Goal: Information Seeking & Learning: Learn about a topic

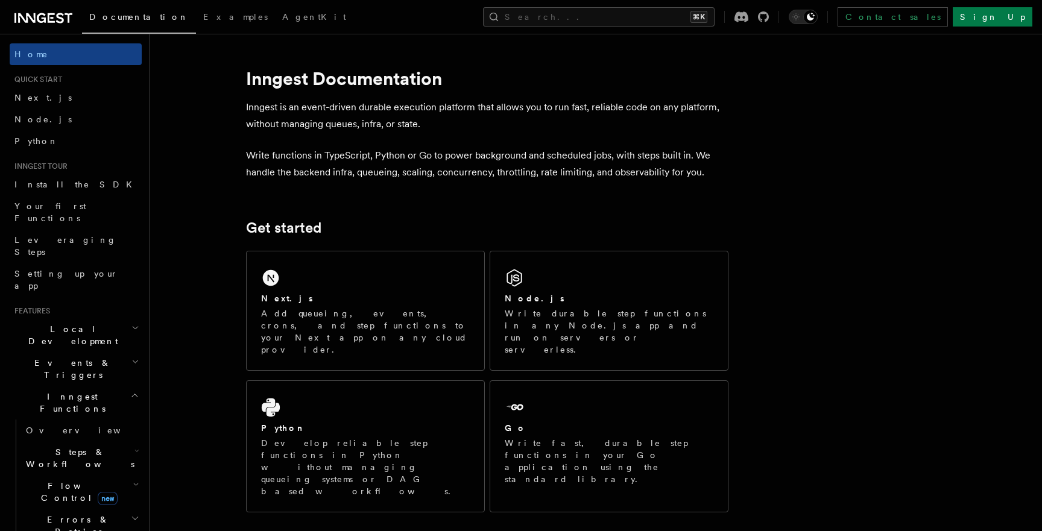
click at [54, 323] on span "Local Development" at bounding box center [71, 335] width 122 height 24
click at [78, 319] on h2 "Local Development" at bounding box center [76, 336] width 132 height 34
click at [67, 199] on link "Your first Functions" at bounding box center [76, 212] width 132 height 34
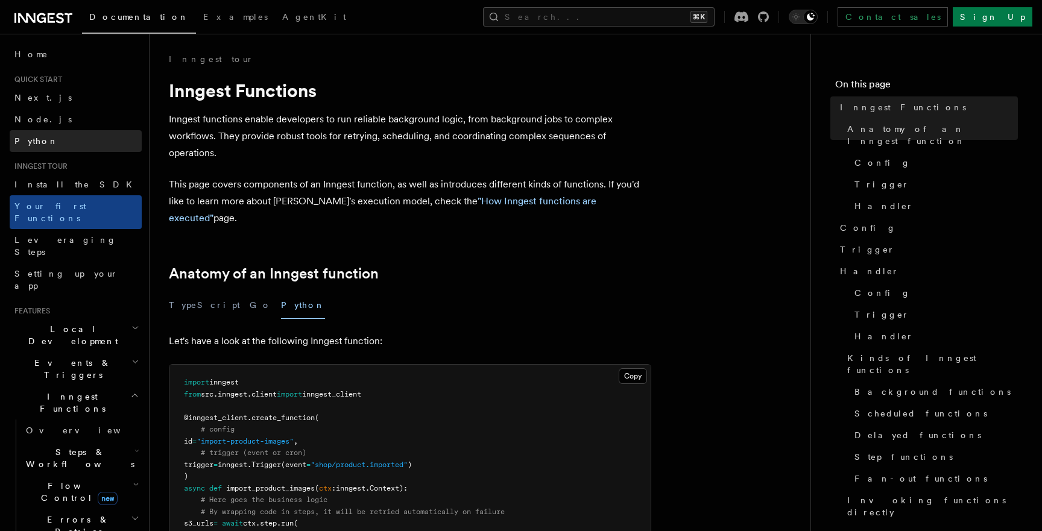
click at [48, 147] on link "Python" at bounding box center [76, 141] width 132 height 22
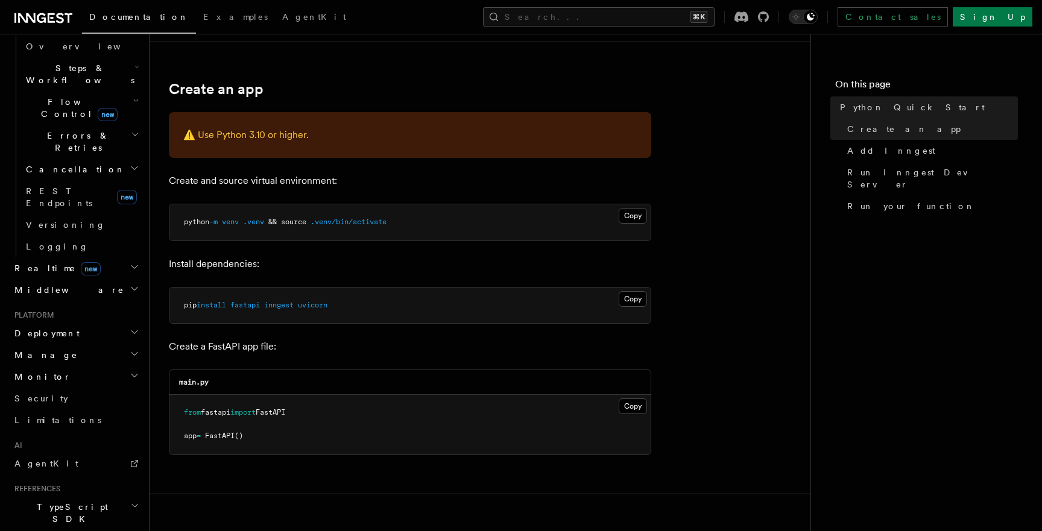
scroll to position [458, 0]
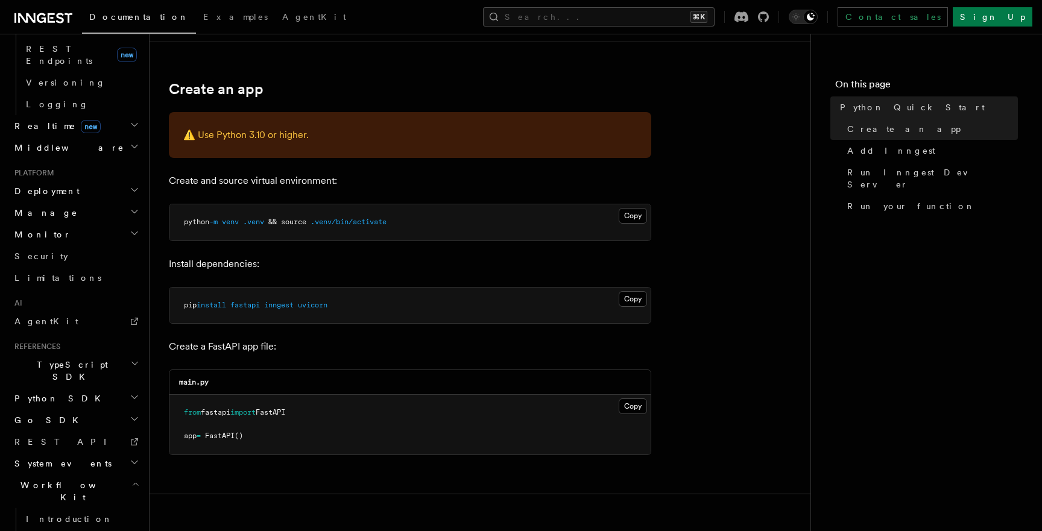
scroll to position [566, 0]
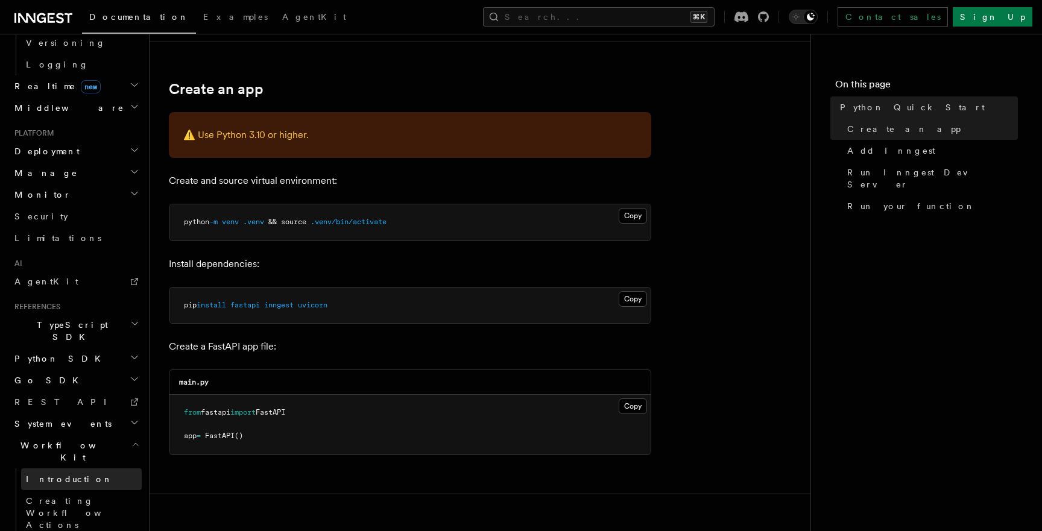
click at [62, 475] on span "Introduction" at bounding box center [69, 480] width 87 height 10
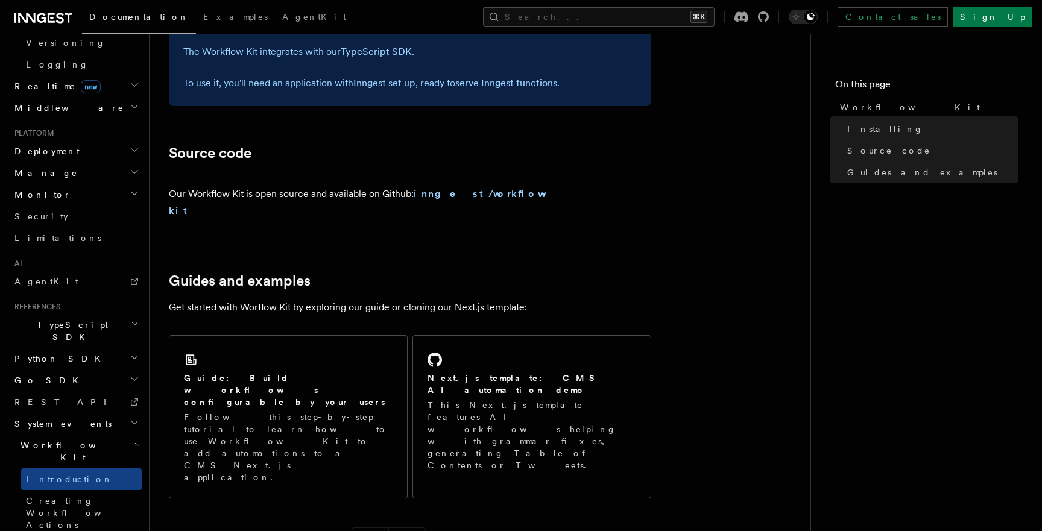
scroll to position [750, 0]
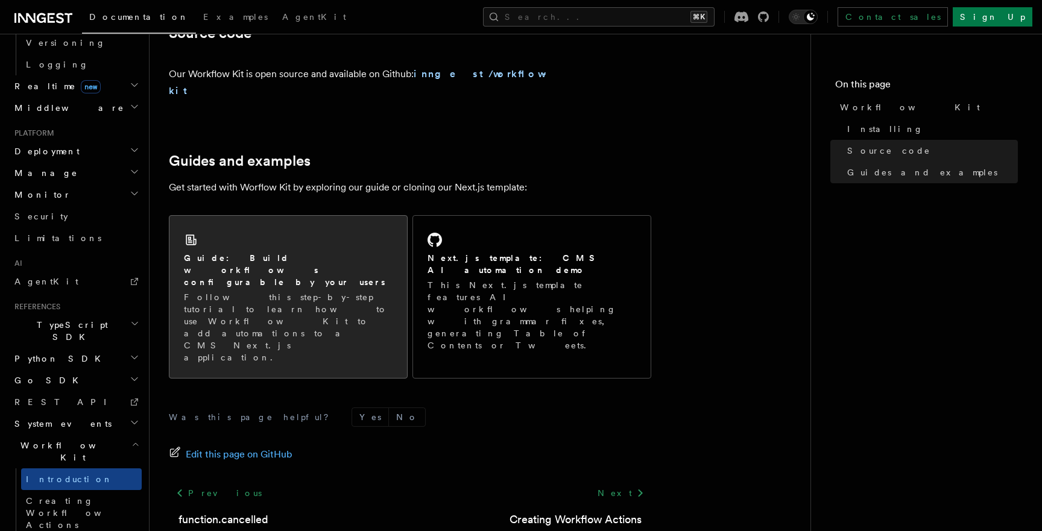
click at [299, 291] on p "Follow this step-by-step tutorial to learn how to use Workflow Kit to add autom…" at bounding box center [288, 327] width 209 height 72
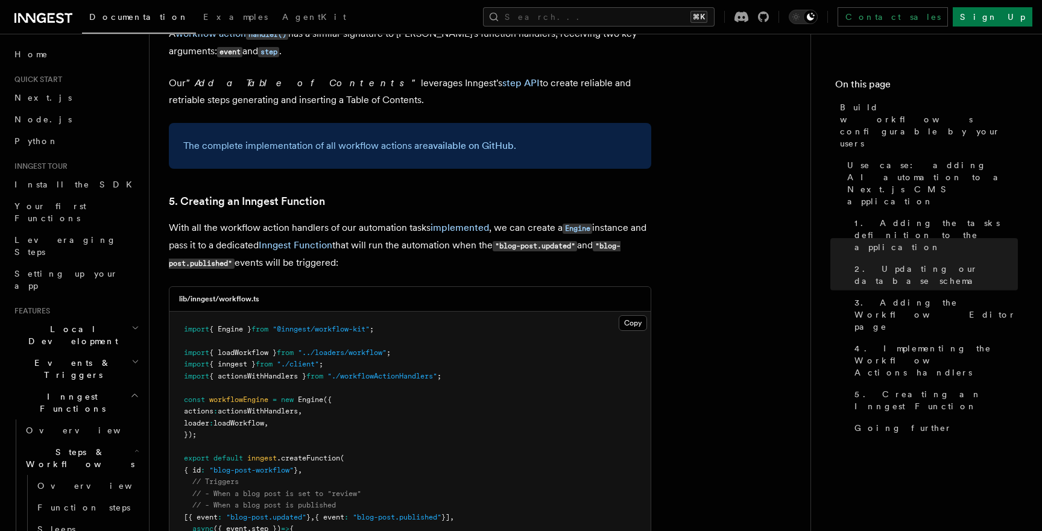
scroll to position [5138, 0]
click at [79, 357] on span "Events & Triggers" at bounding box center [71, 369] width 122 height 24
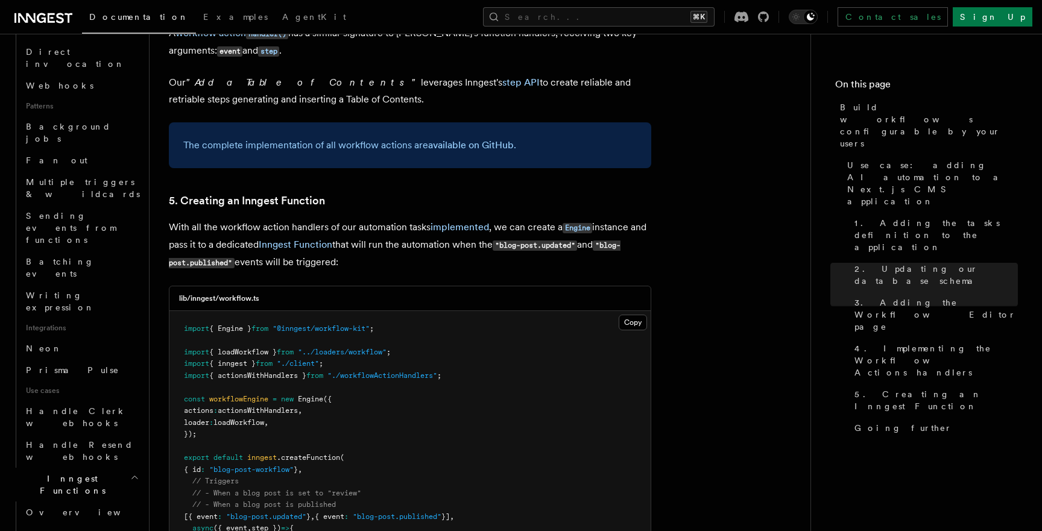
scroll to position [510, 0]
click at [45, 343] on span "Neon" at bounding box center [44, 348] width 36 height 10
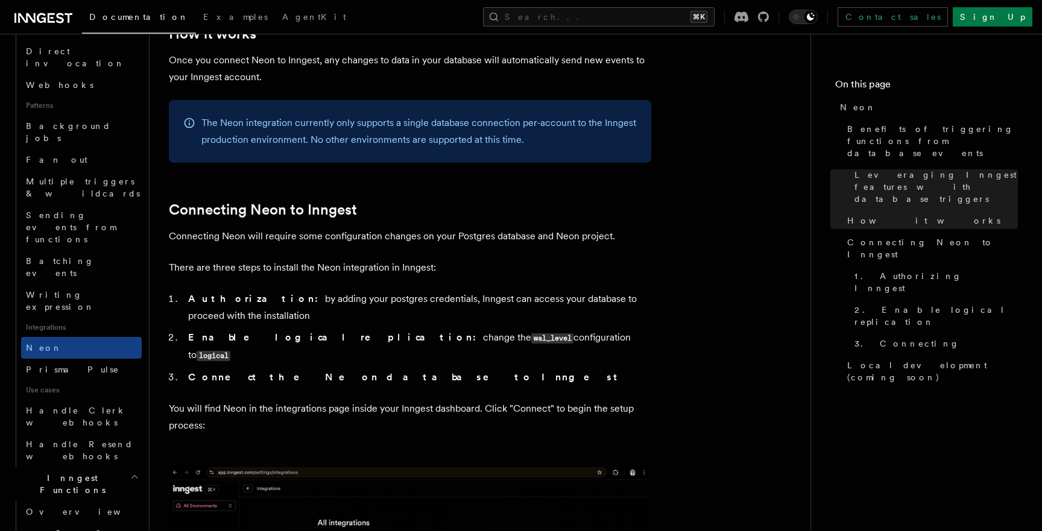
scroll to position [568, 0]
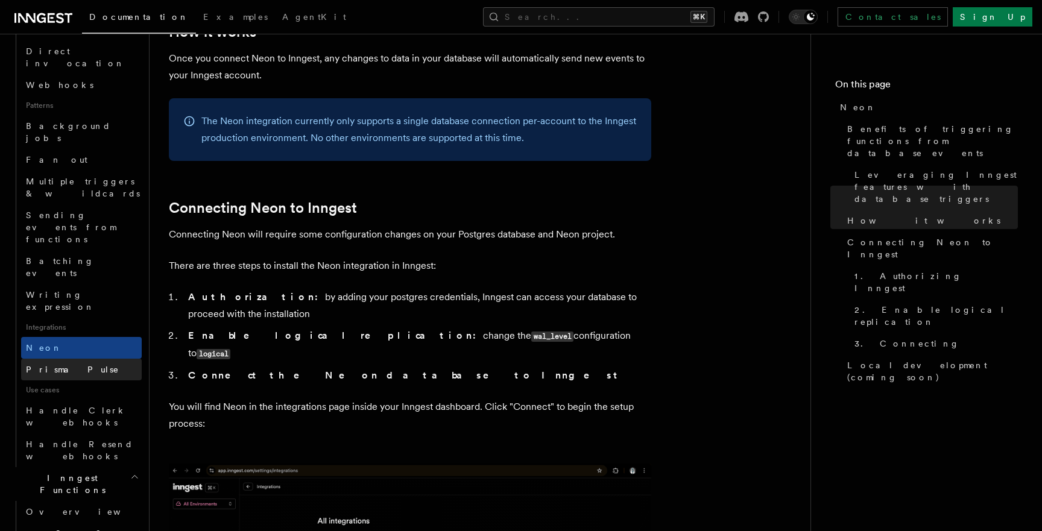
click at [86, 359] on link "Prisma Pulse" at bounding box center [81, 370] width 121 height 22
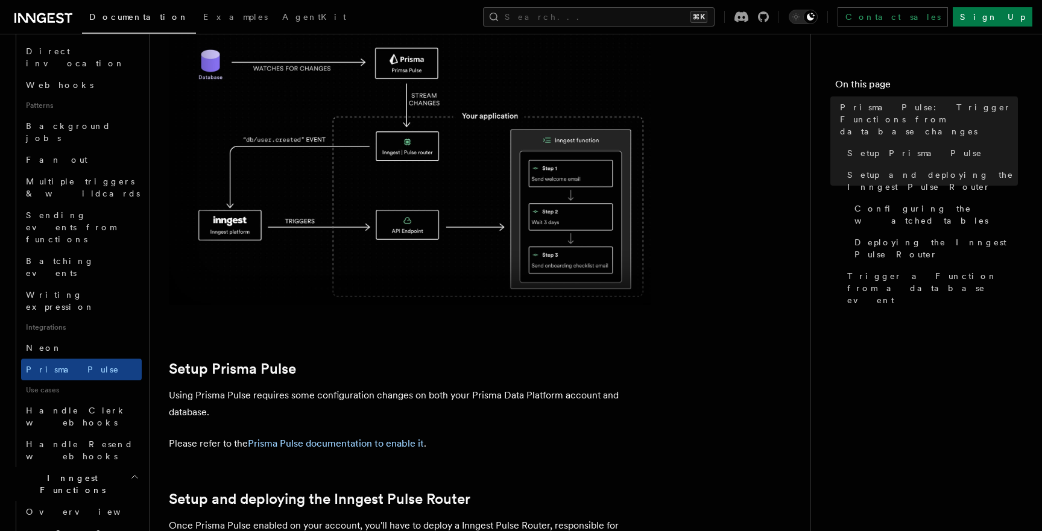
scroll to position [208, 0]
click at [355, 439] on link "Prisma Pulse documentation to enable it" at bounding box center [336, 444] width 176 height 11
